Goal: Task Accomplishment & Management: Manage account settings

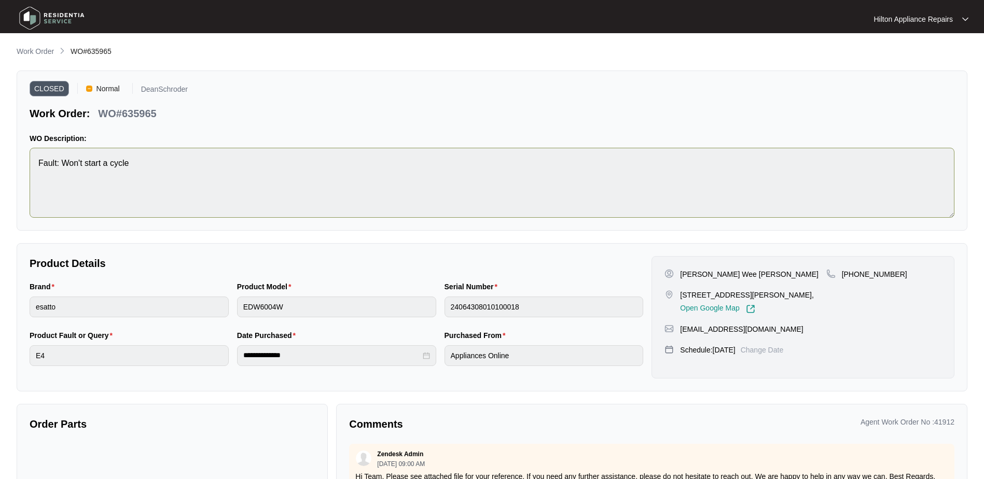
scroll to position [529, 0]
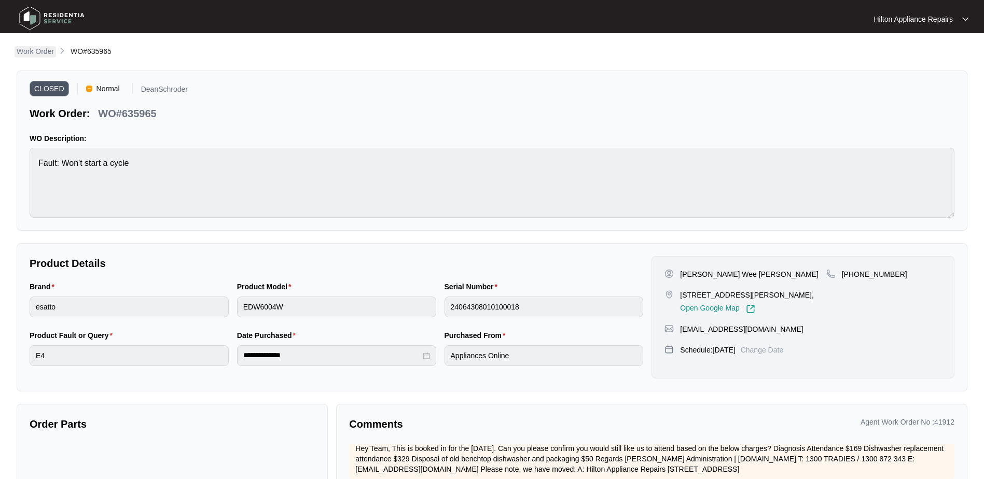
click at [35, 48] on p "Work Order" at bounding box center [35, 51] width 37 height 10
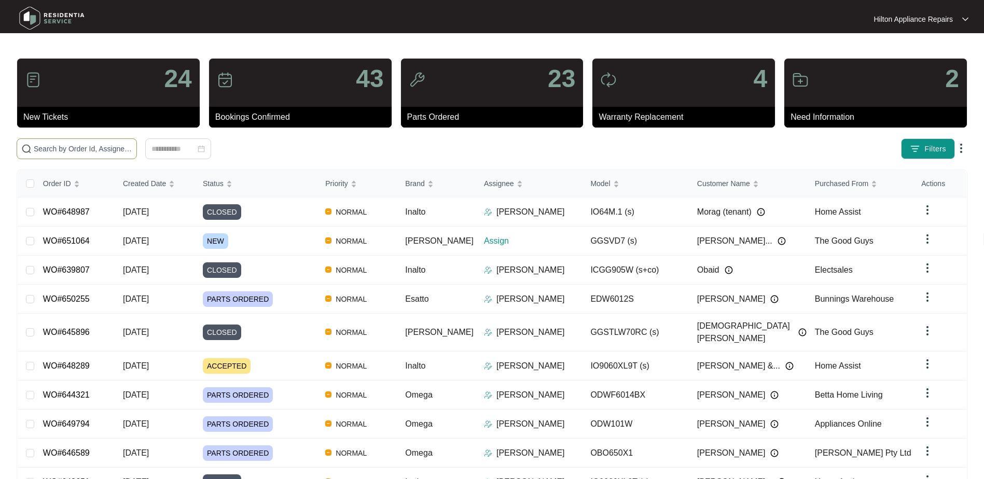
click at [51, 149] on input "text" at bounding box center [83, 148] width 99 height 11
paste input "651064"
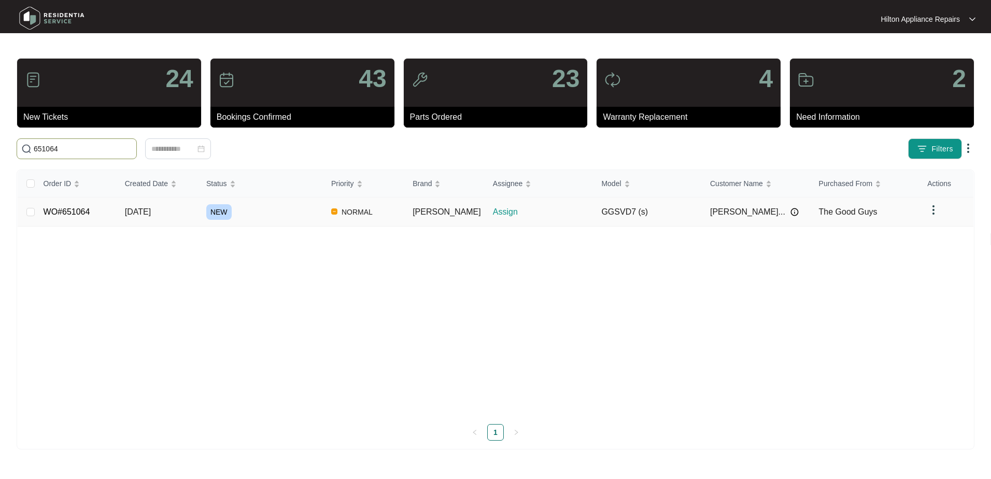
type input "651064"
click at [128, 213] on span "[DATE]" at bounding box center [138, 211] width 26 height 9
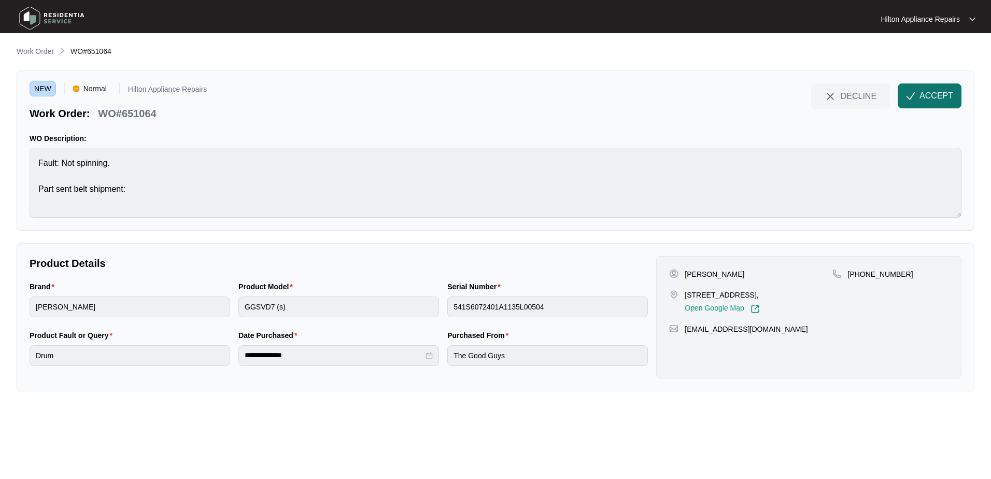
click at [922, 96] on span "ACCEPT" at bounding box center [937, 96] width 34 height 12
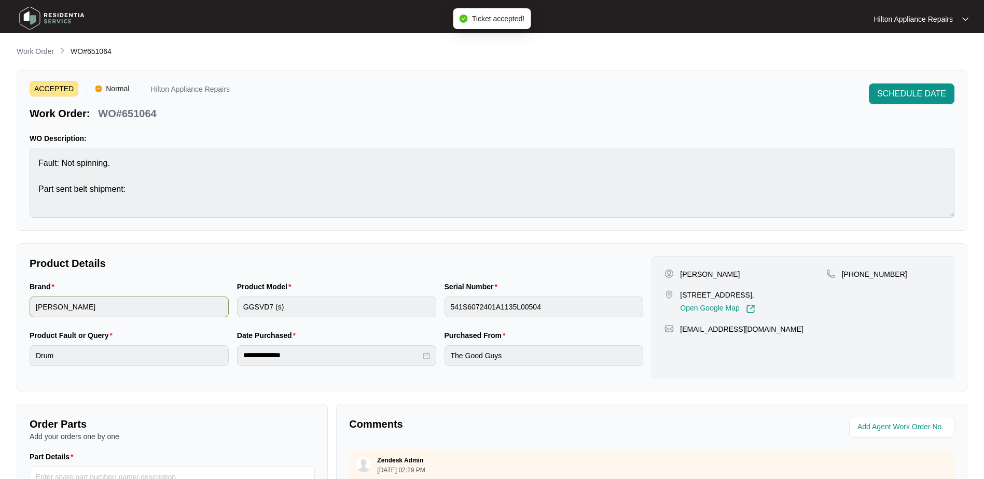
click at [184, 310] on div "Brand [PERSON_NAME] Product Model GGSVD7 (s) Serial Number 541S6072401A1135L005…" at bounding box center [336, 305] width 622 height 49
drag, startPoint x: 730, startPoint y: 295, endPoint x: 677, endPoint y: 297, distance: 53.4
click at [677, 297] on div "[STREET_ADDRESS], Open Google Map" at bounding box center [744, 302] width 161 height 24
copy p "9 lily pl [PERSON_NAME]"
drag, startPoint x: 728, startPoint y: 274, endPoint x: 680, endPoint y: 270, distance: 48.4
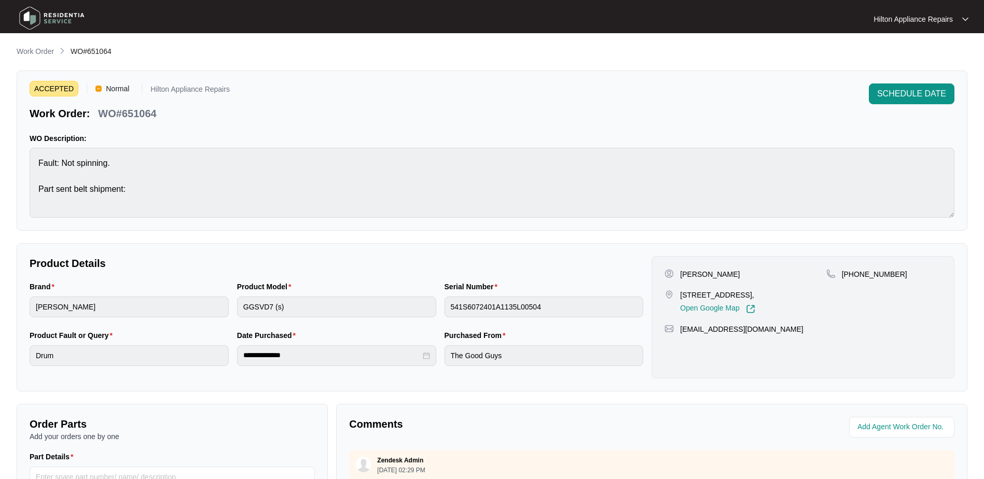
click at [680, 270] on div "[PERSON_NAME]" at bounding box center [744, 274] width 161 height 10
copy p "[PERSON_NAME]"
drag, startPoint x: 892, startPoint y: 273, endPoint x: 854, endPoint y: 274, distance: 38.4
click at [854, 274] on div "[PHONE_NUMBER]" at bounding box center [883, 274] width 115 height 10
copy p "418118966"
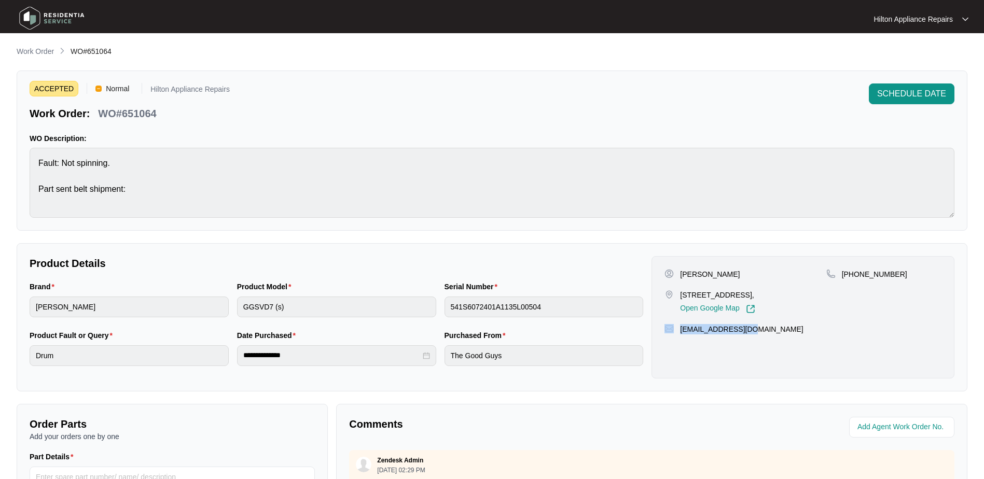
drag, startPoint x: 762, startPoint y: 329, endPoint x: 675, endPoint y: 332, distance: 87.7
click at [675, 332] on div "[EMAIL_ADDRESS][DOMAIN_NAME]" at bounding box center [802, 329] width 277 height 10
copy div "[EMAIL_ADDRESS][DOMAIN_NAME]"
click at [147, 303] on div "Brand [PERSON_NAME] Product Model GGSVD7 (s) Serial Number 541S6072401A1135L005…" at bounding box center [336, 305] width 622 height 49
drag, startPoint x: 162, startPoint y: 111, endPoint x: 97, endPoint y: 116, distance: 64.5
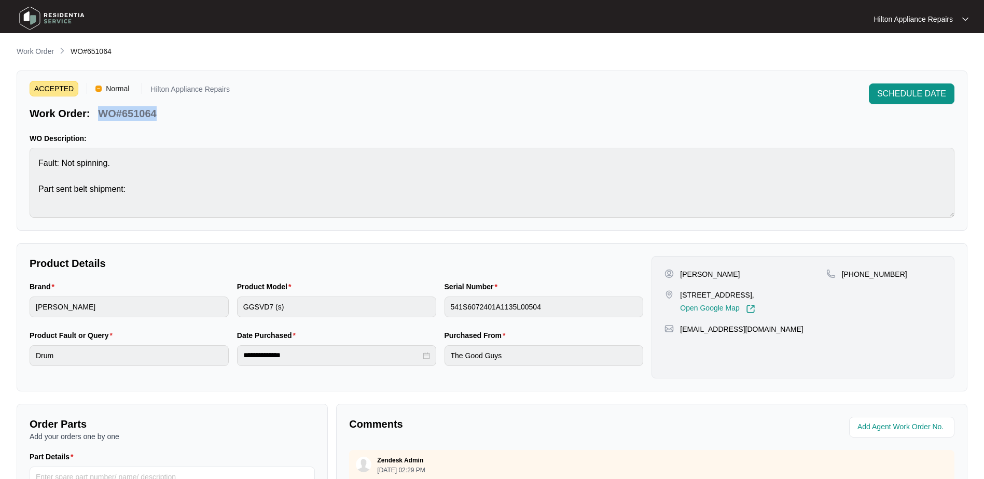
click at [97, 116] on div "Work Order: WO#651064" at bounding box center [130, 112] width 200 height 18
copy p "WO#651064"
